Goal: Check status: Check status

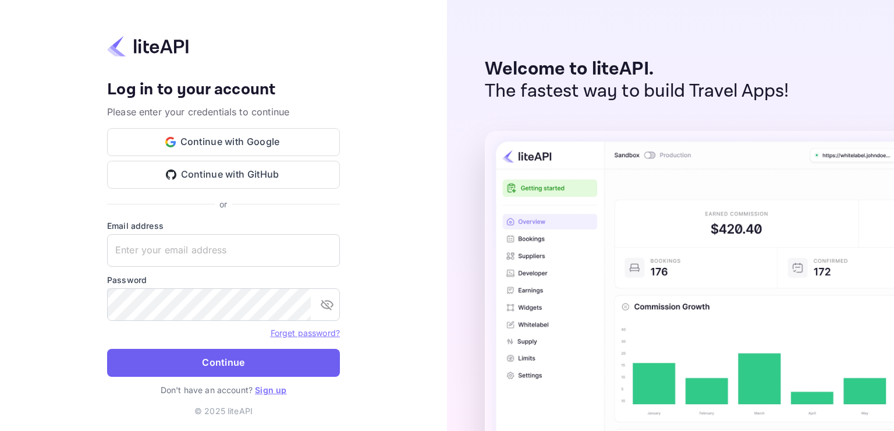
type input "[EMAIL_ADDRESS][DOMAIN_NAME]"
click at [197, 374] on button "Continue" at bounding box center [223, 363] width 233 height 28
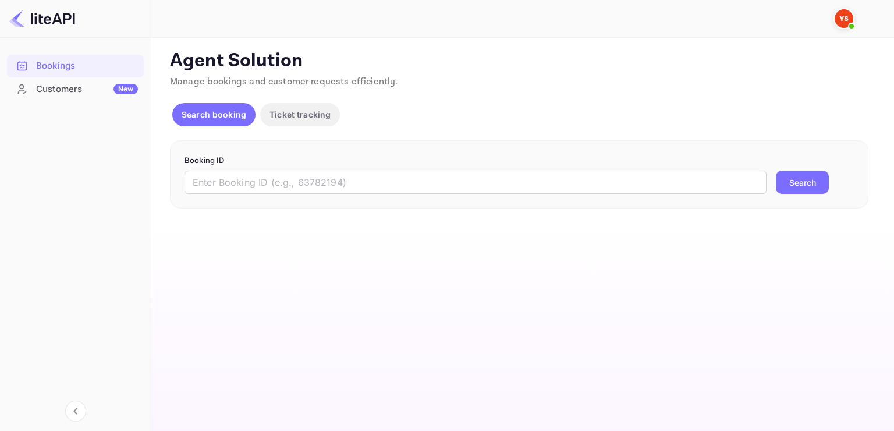
click at [393, 165] on form "Booking ID ​ Search" at bounding box center [518, 175] width 669 height 40
click at [393, 182] on input "text" at bounding box center [475, 182] width 582 height 23
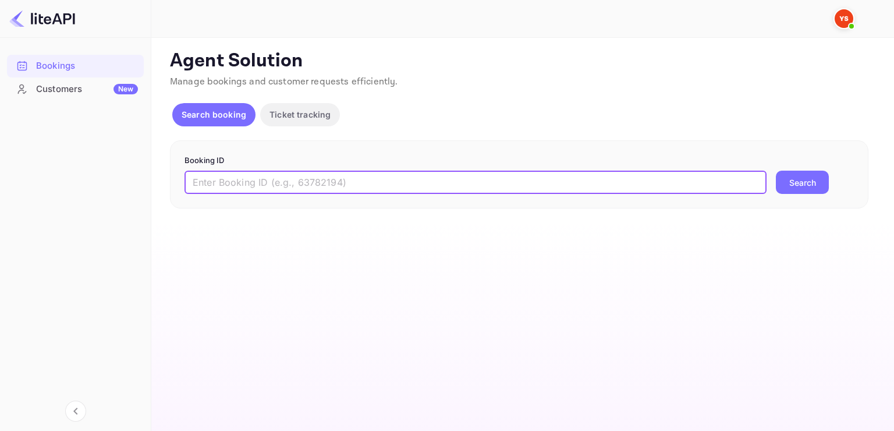
paste input "9206486"
type input "9206486"
click at [776, 171] on button "Search" at bounding box center [802, 182] width 53 height 23
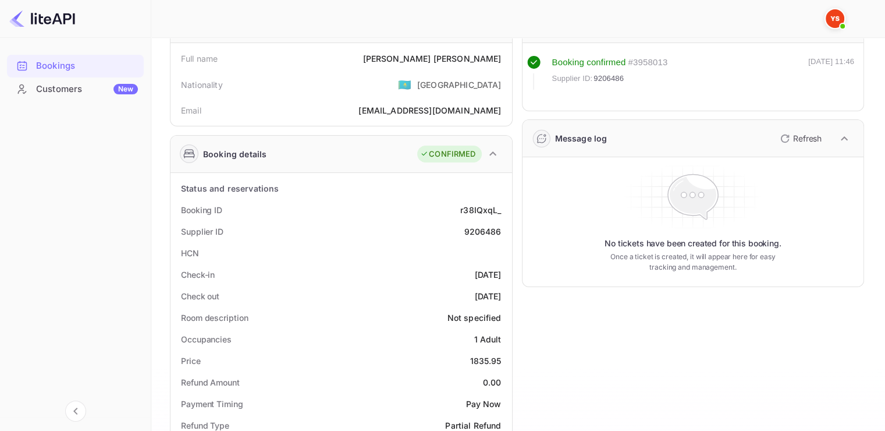
scroll to position [233, 0]
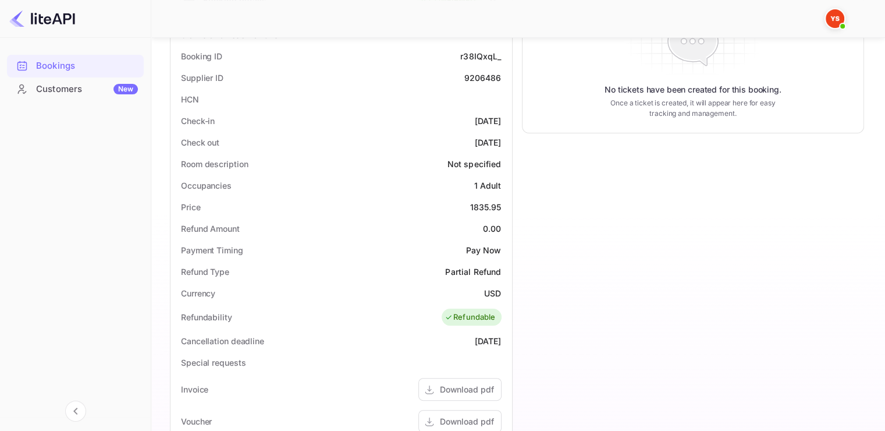
click at [517, 107] on div "Timeline Booking confirmed # 3958013 Supplier ID: 9206486 01 Sep 2025 11:46 Mes…" at bounding box center [689, 255] width 352 height 827
click at [545, 161] on div "Timeline Booking confirmed # 3958013 Supplier ID: 9206486 01 Sep 2025 11:46 Mes…" at bounding box center [689, 255] width 352 height 827
click at [633, 257] on div "Timeline Booking confirmed # 3958013 Supplier ID: 9206486 01 Sep 2025 11:46 Mes…" at bounding box center [689, 255] width 352 height 827
click at [655, 304] on div "Timeline Booking confirmed # 3958013 Supplier ID: 9206486 01 Sep 2025 11:46 Mes…" at bounding box center [689, 255] width 352 height 827
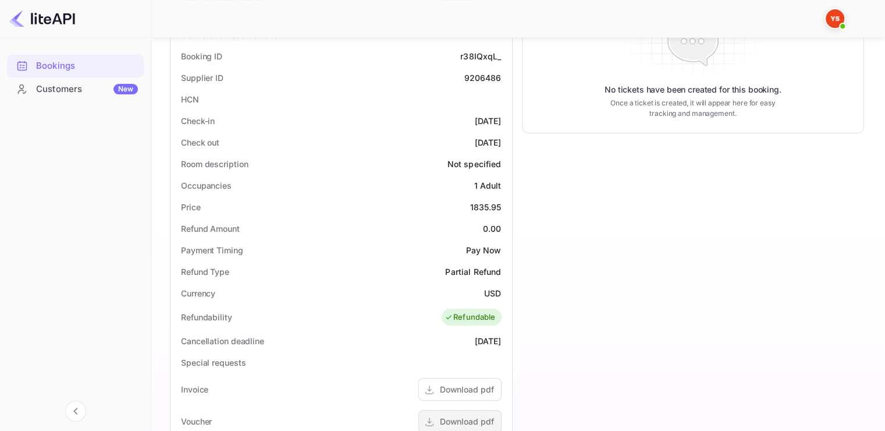
click at [439, 410] on div "Download pdf" at bounding box center [459, 421] width 83 height 23
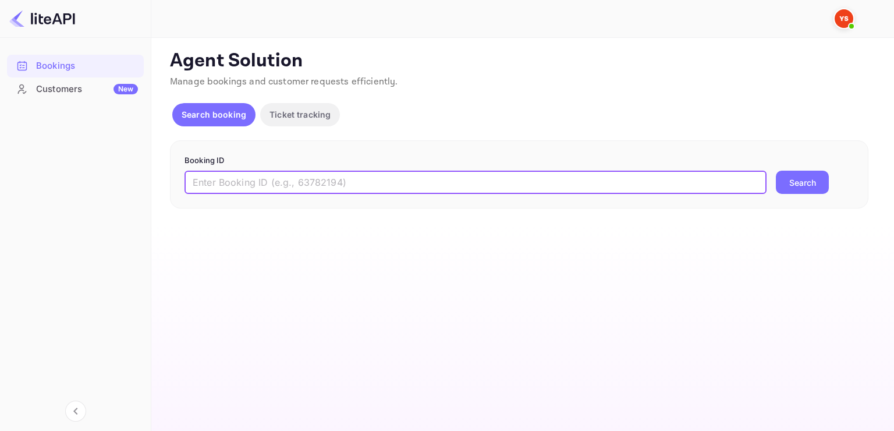
click at [305, 174] on input "text" at bounding box center [475, 182] width 582 height 23
type input "9245745"
click at [776, 171] on button "Search" at bounding box center [802, 182] width 53 height 23
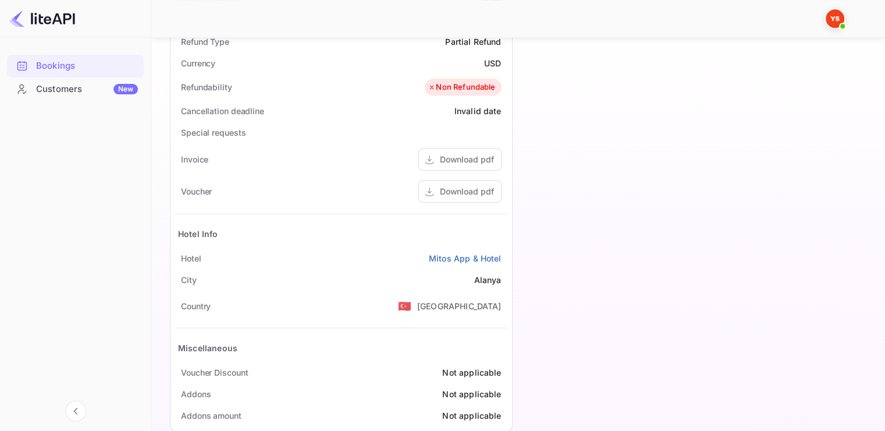
scroll to position [466, 0]
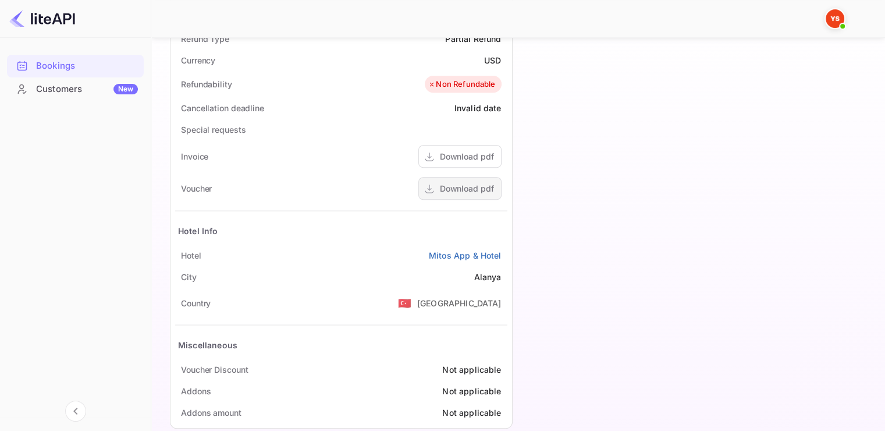
click at [456, 196] on div "Download pdf" at bounding box center [459, 188] width 83 height 23
